Goal: Check status: Check status

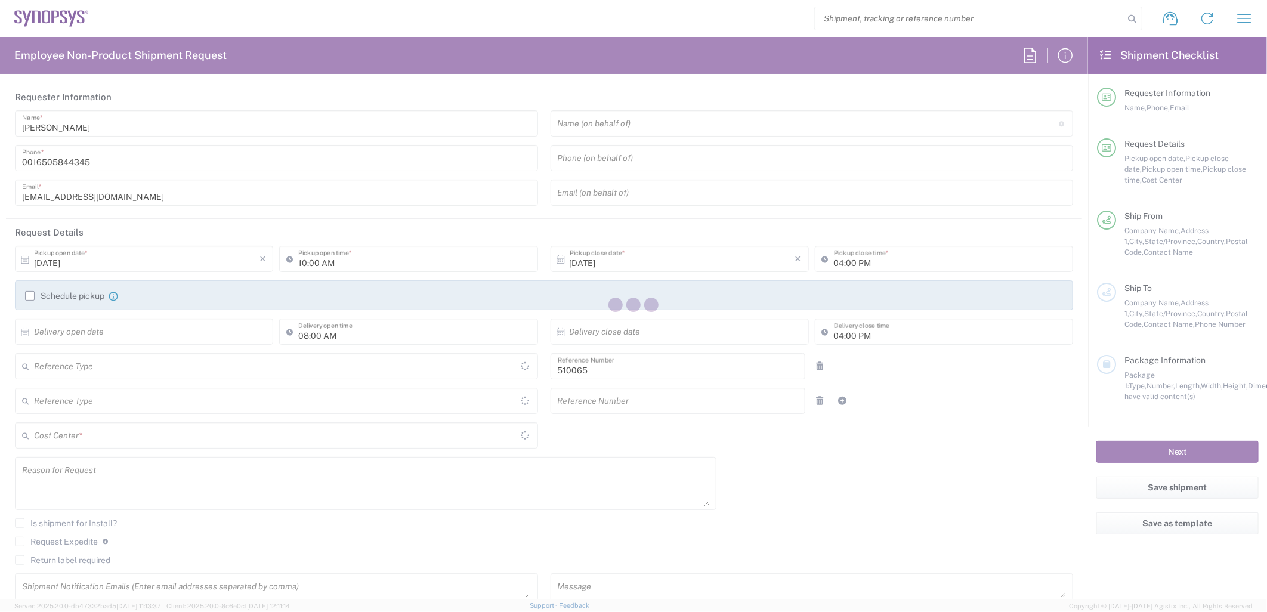
type input "Department"
type input "Delivered at Place"
type input "US01, SG, ARC, R&D 510065"
type input "[US_STATE]"
type input "[GEOGRAPHIC_DATA]"
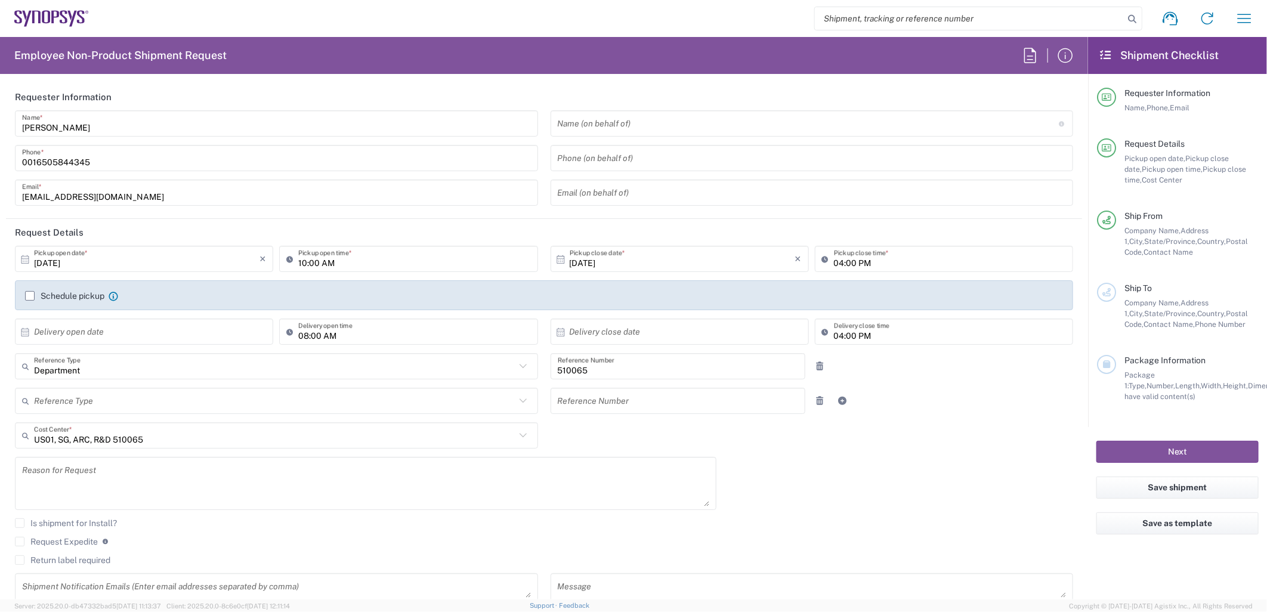
type input "[GEOGRAPHIC_DATA]"
click at [1245, 16] on icon "button" at bounding box center [1244, 18] width 19 height 19
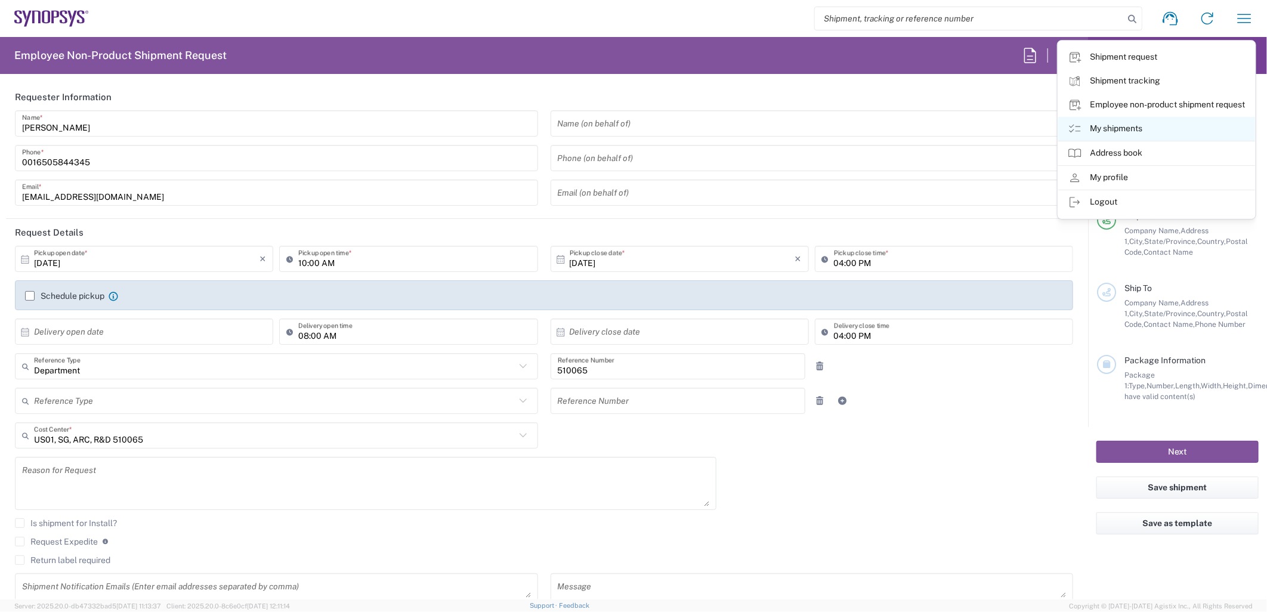
click at [1120, 128] on link "My shipments" at bounding box center [1156, 129] width 197 height 24
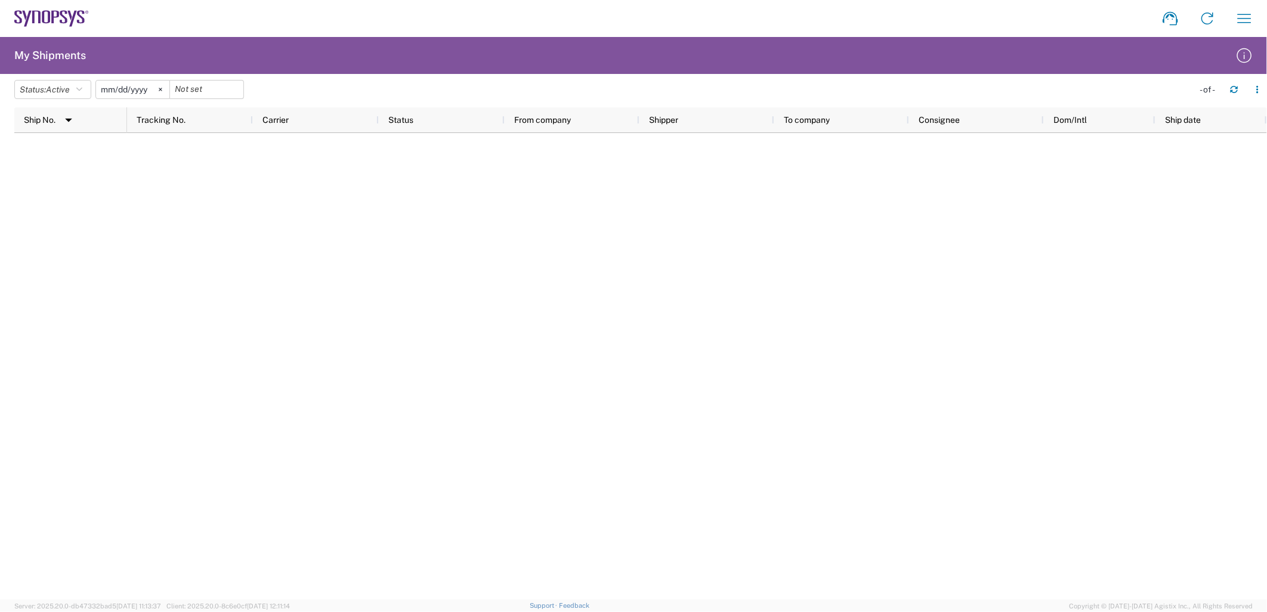
click at [132, 93] on input "2025-06-06" at bounding box center [132, 90] width 73 height 18
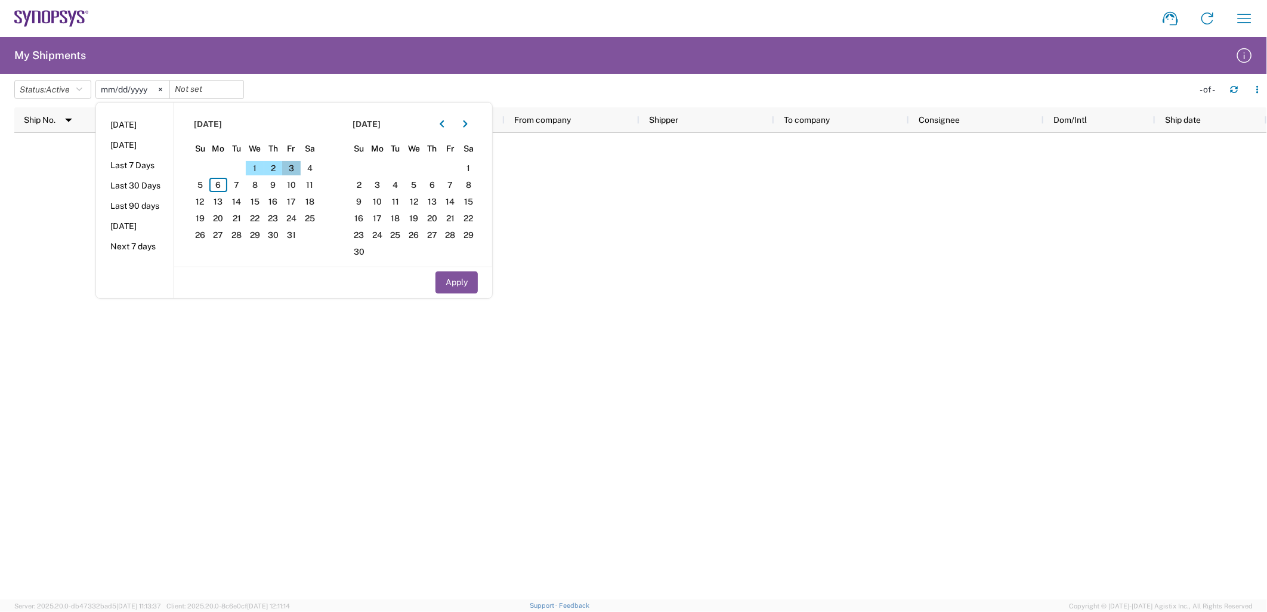
click at [295, 168] on span "3" at bounding box center [291, 168] width 18 height 14
click at [461, 283] on button "Apply" at bounding box center [456, 282] width 42 height 22
type input "2025-10-03"
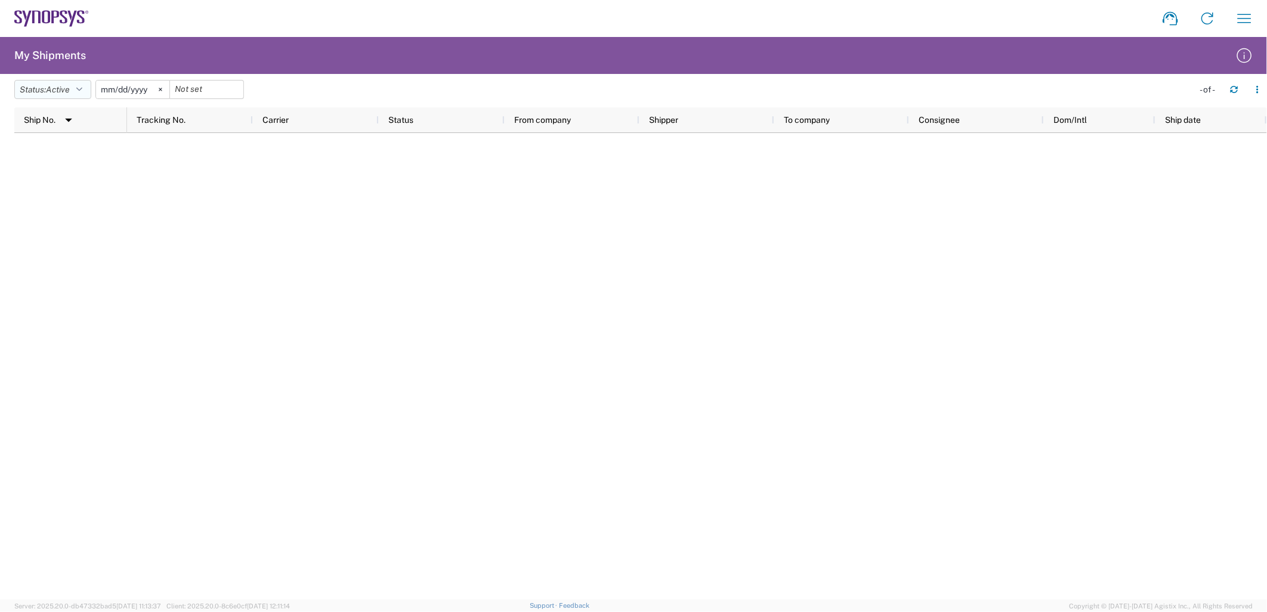
click at [70, 88] on span "Active" at bounding box center [58, 90] width 24 height 10
click at [75, 144] on span "All" at bounding box center [84, 152] width 139 height 18
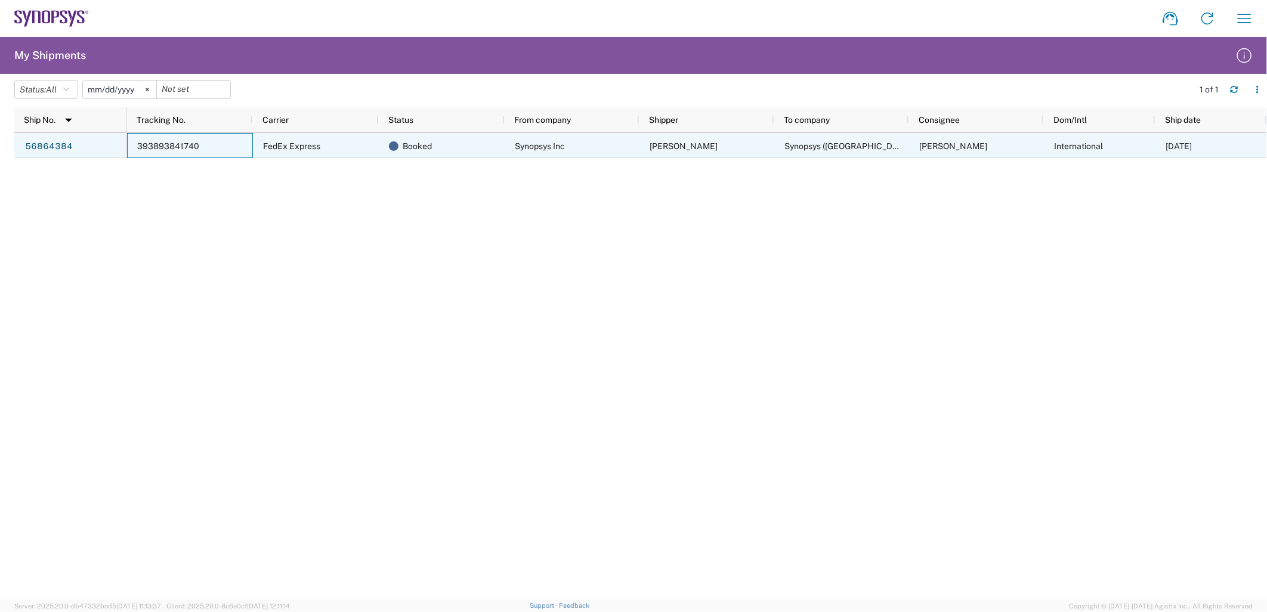
drag, startPoint x: 140, startPoint y: 147, endPoint x: 193, endPoint y: 151, distance: 53.2
click at [193, 151] on div "393893841740" at bounding box center [190, 145] width 126 height 25
click at [186, 150] on span "393893841740" at bounding box center [168, 146] width 62 height 10
click at [47, 145] on link "56864384" at bounding box center [48, 146] width 49 height 19
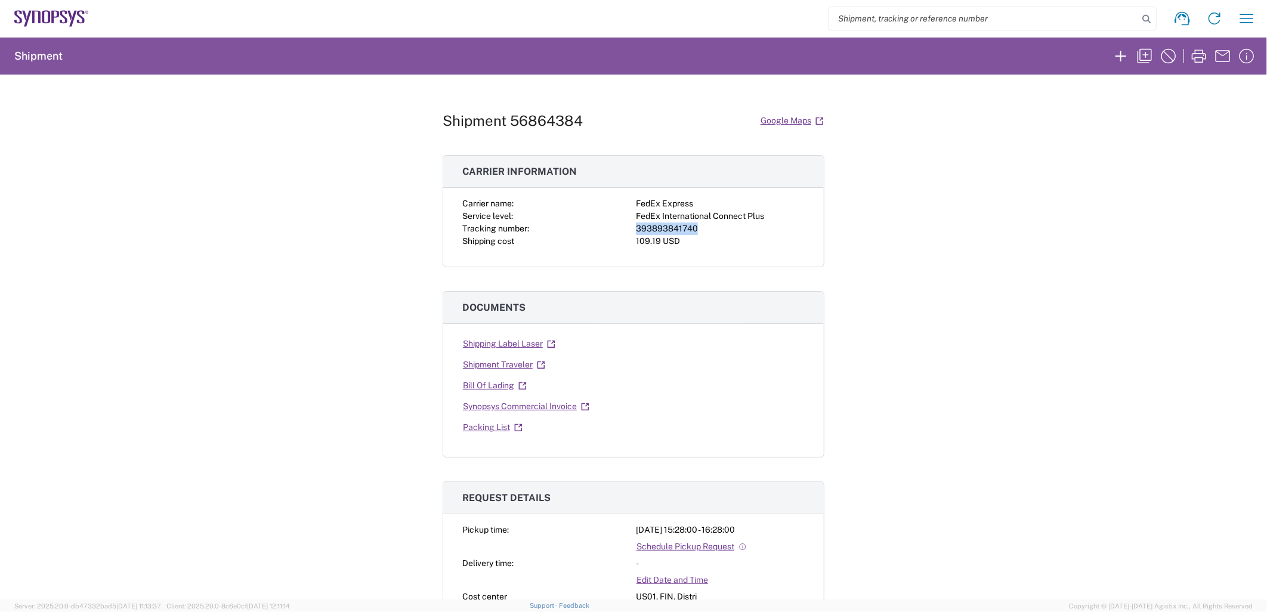
drag, startPoint x: 631, startPoint y: 230, endPoint x: 701, endPoint y: 227, distance: 70.4
click at [701, 227] on div "393893841740" at bounding box center [720, 228] width 169 height 13
copy div "393893841740"
